Goal: Use online tool/utility

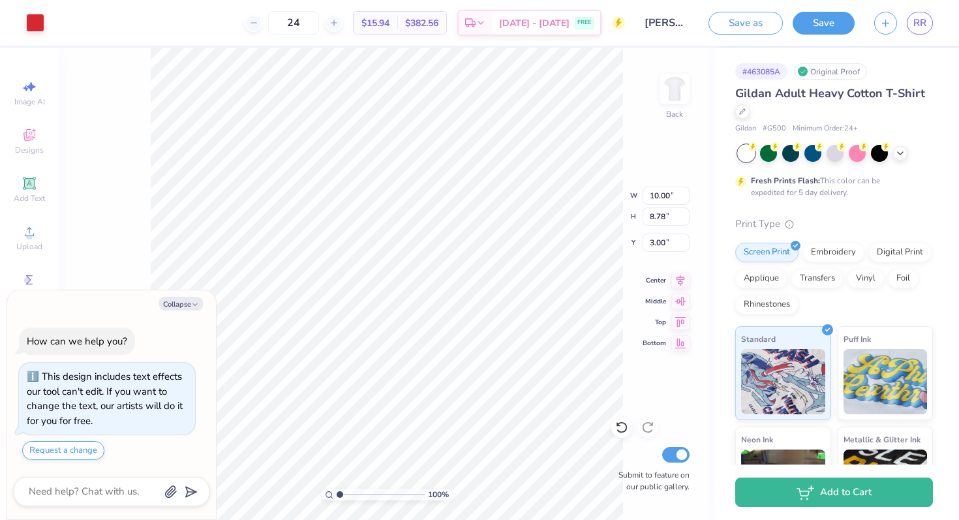
type textarea "x"
type input "6.09"
type input "5.35"
type input "6.43"
type textarea "x"
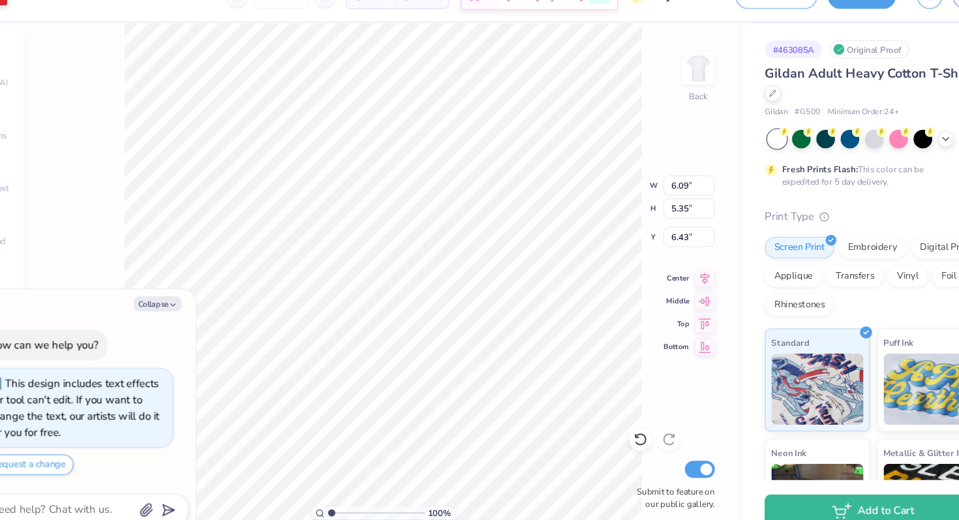
type input "1.13"
type textarea "x"
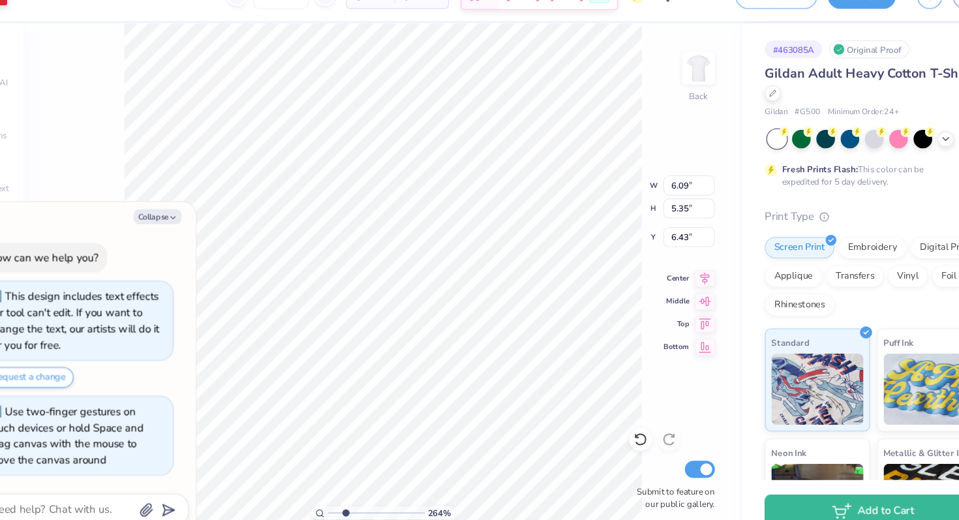
drag, startPoint x: 340, startPoint y: 492, endPoint x: 352, endPoint y: 455, distance: 39.0
type input "2.45"
click at [352, 488] on input "range" at bounding box center [380, 494] width 88 height 12
type textarea "x"
type input "6.15"
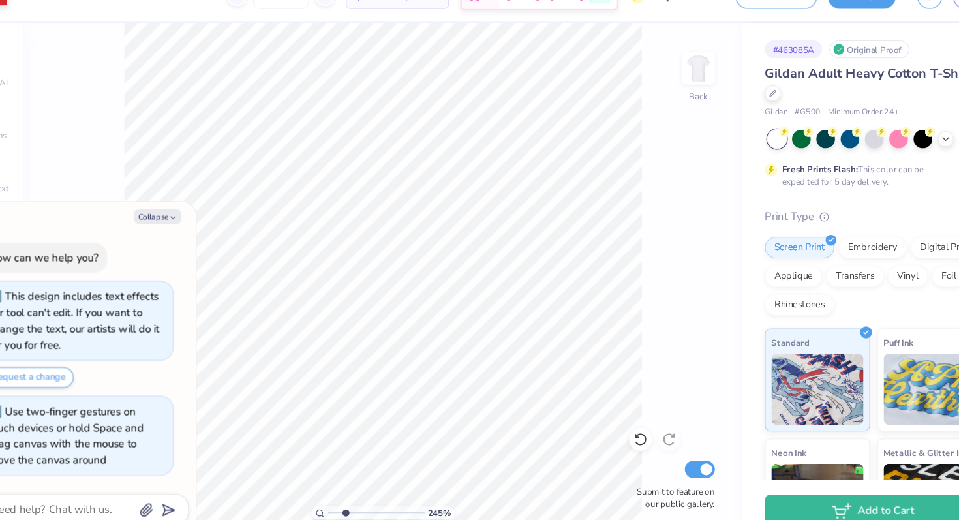
type textarea "x"
